Goal: Navigation & Orientation: Find specific page/section

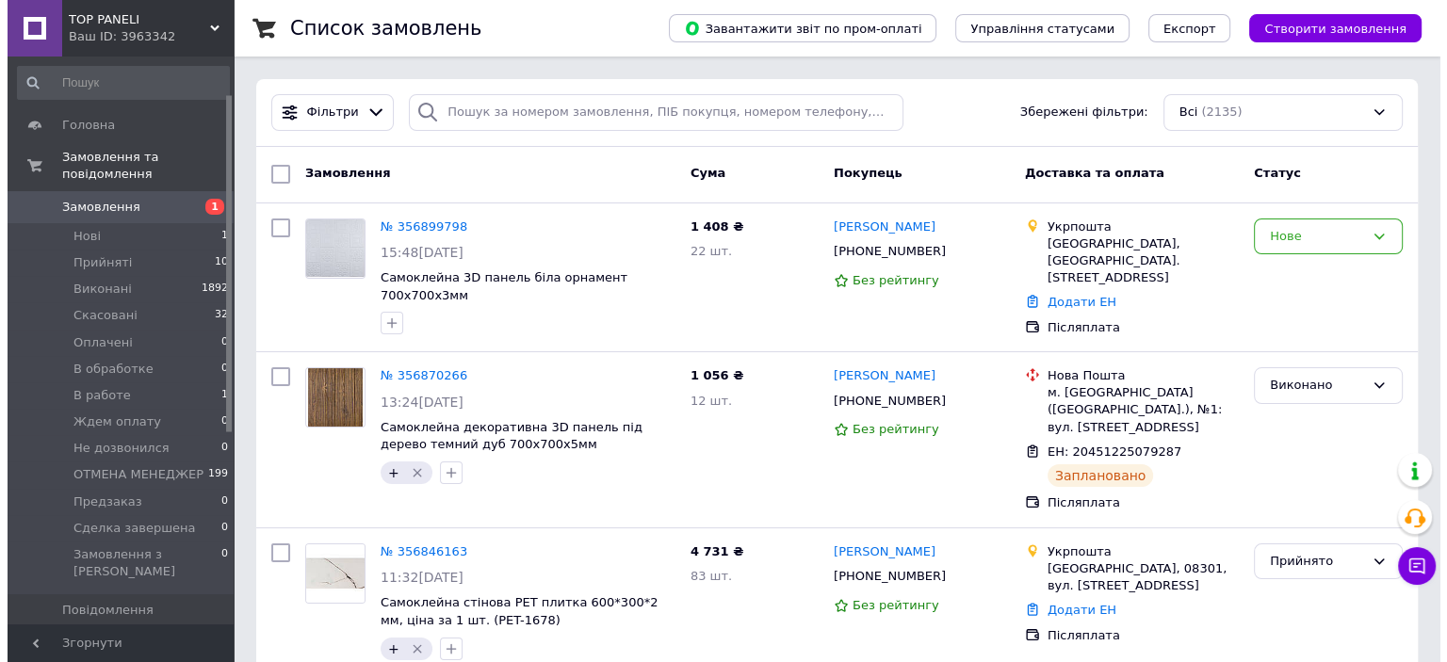
scroll to position [188, 0]
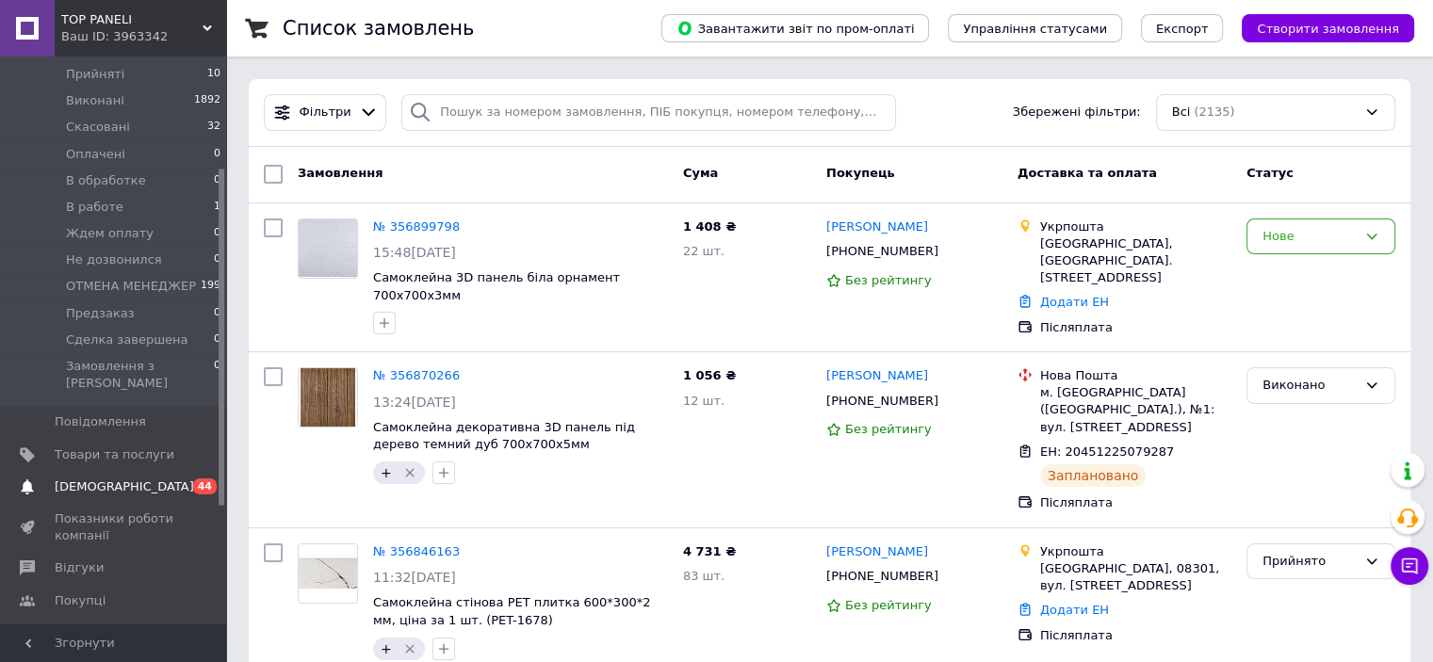
click at [102, 479] on span "[DEMOGRAPHIC_DATA]" at bounding box center [124, 487] width 139 height 17
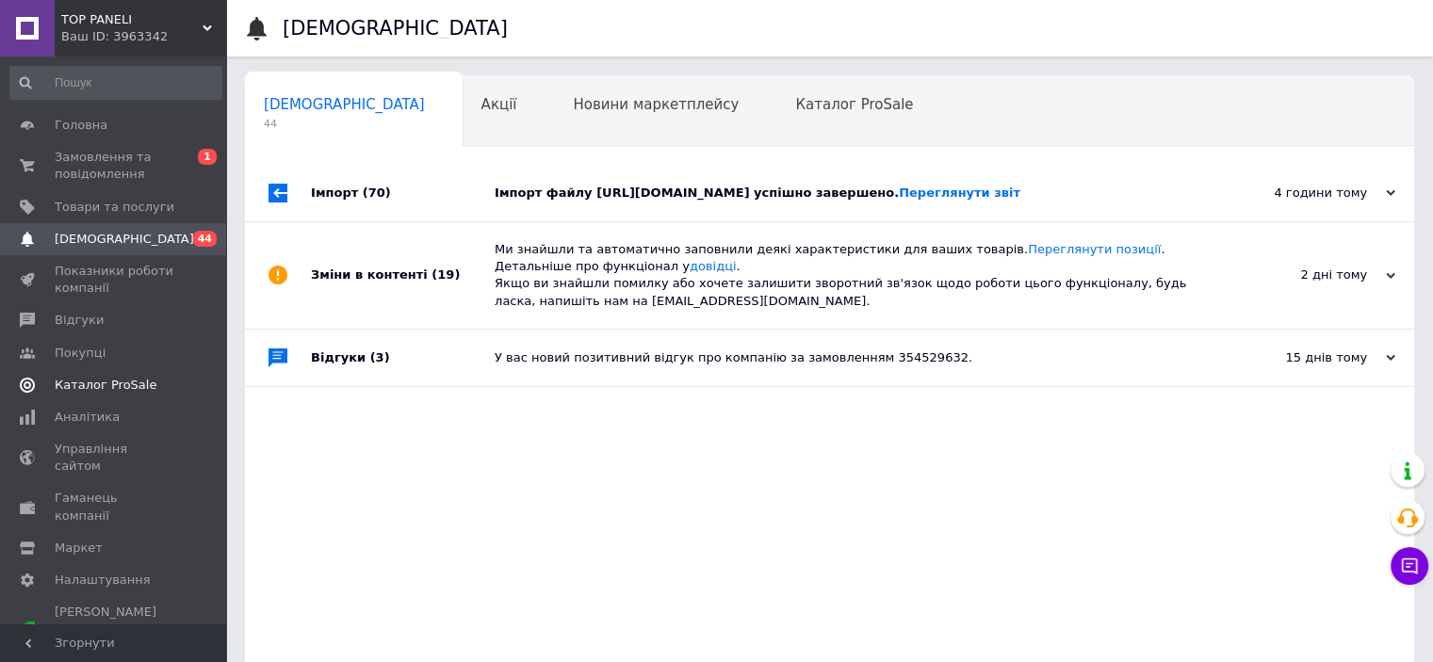
click at [112, 387] on span "Каталог ProSale" at bounding box center [106, 385] width 102 height 17
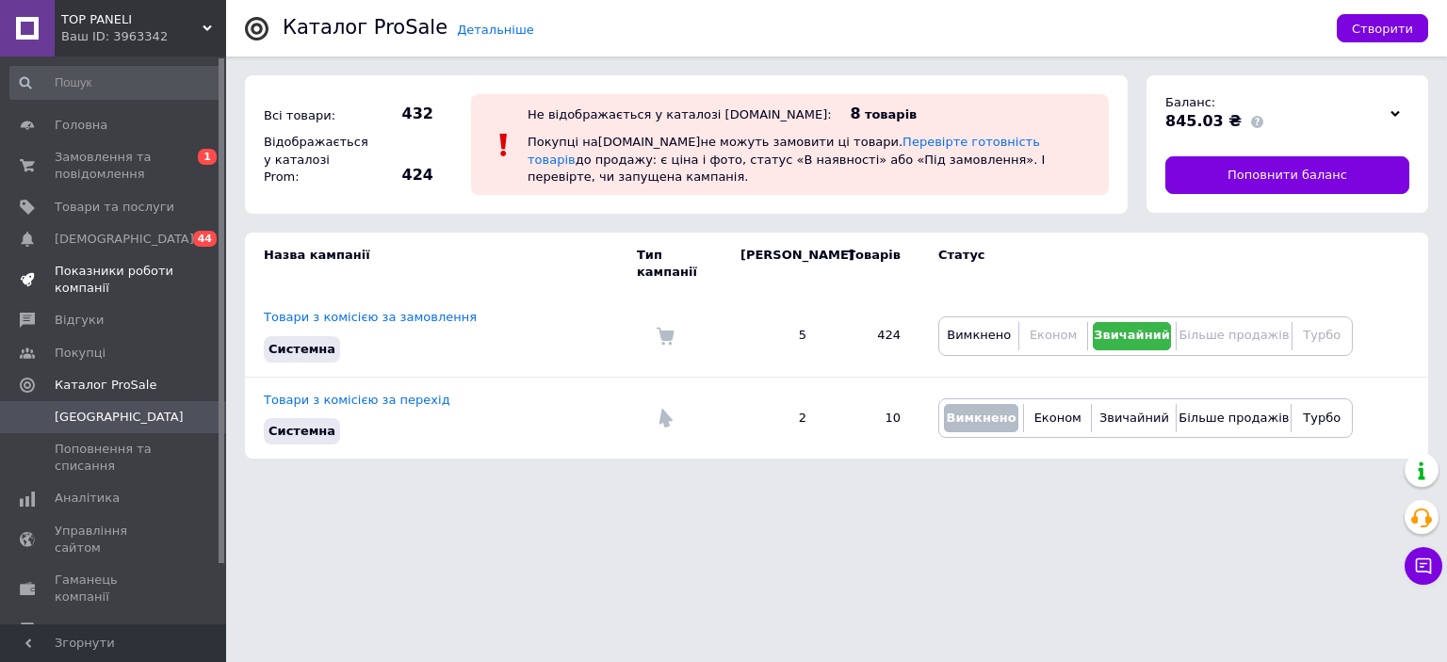
click at [102, 273] on span "Показники роботи компанії" at bounding box center [115, 280] width 120 height 34
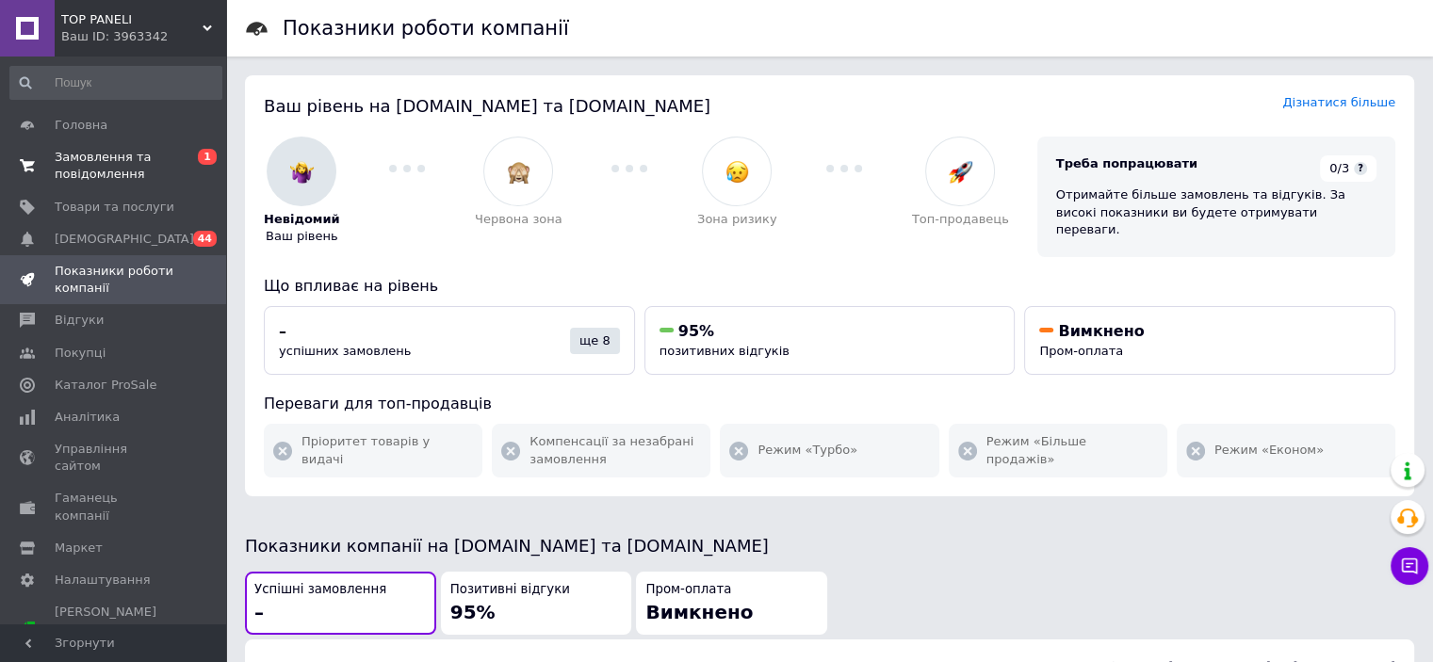
click at [94, 152] on span "Замовлення та повідомлення" at bounding box center [115, 166] width 120 height 34
